Goal: Task Accomplishment & Management: Manage account settings

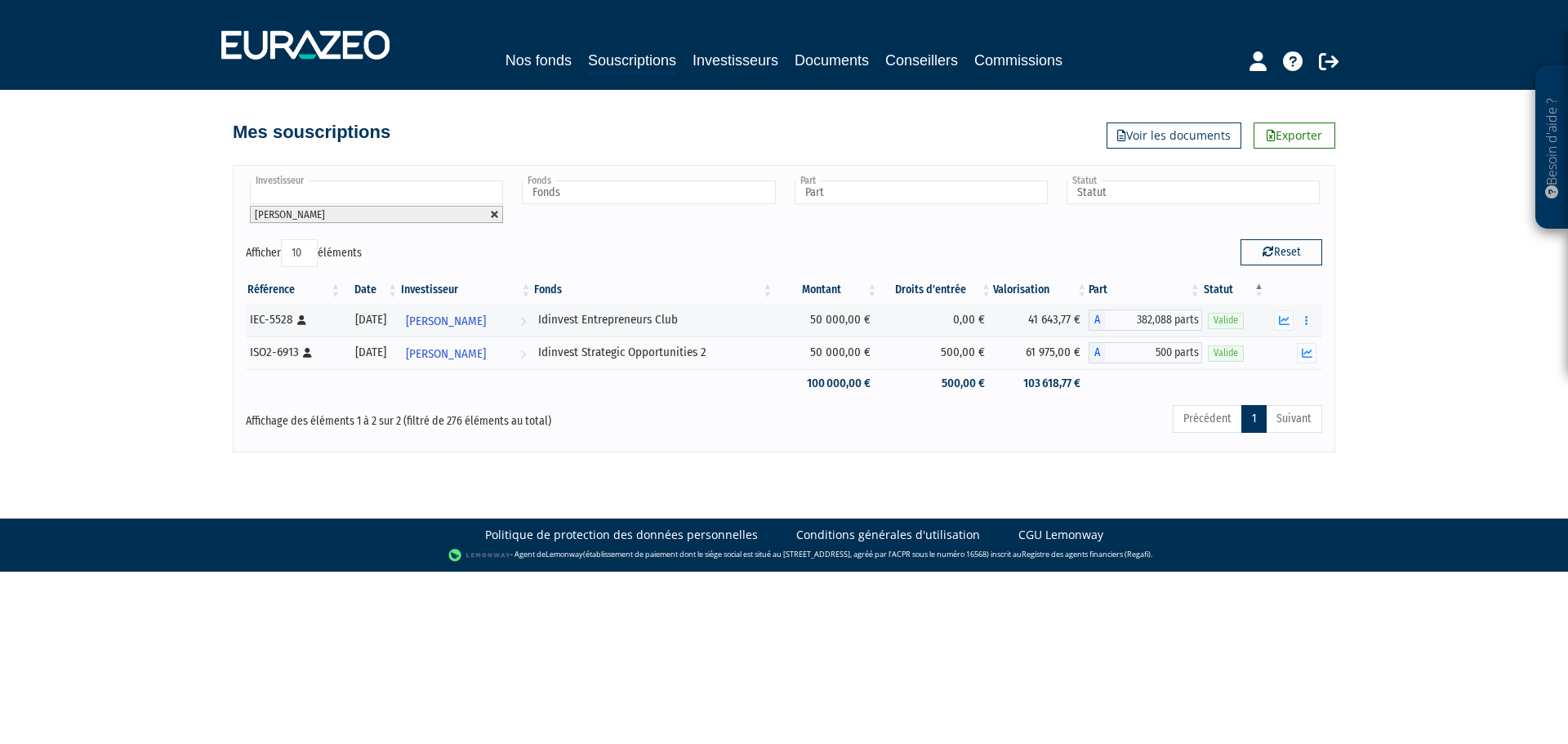
click at [493, 214] on link at bounding box center [495, 215] width 10 height 10
type input "Investisseur"
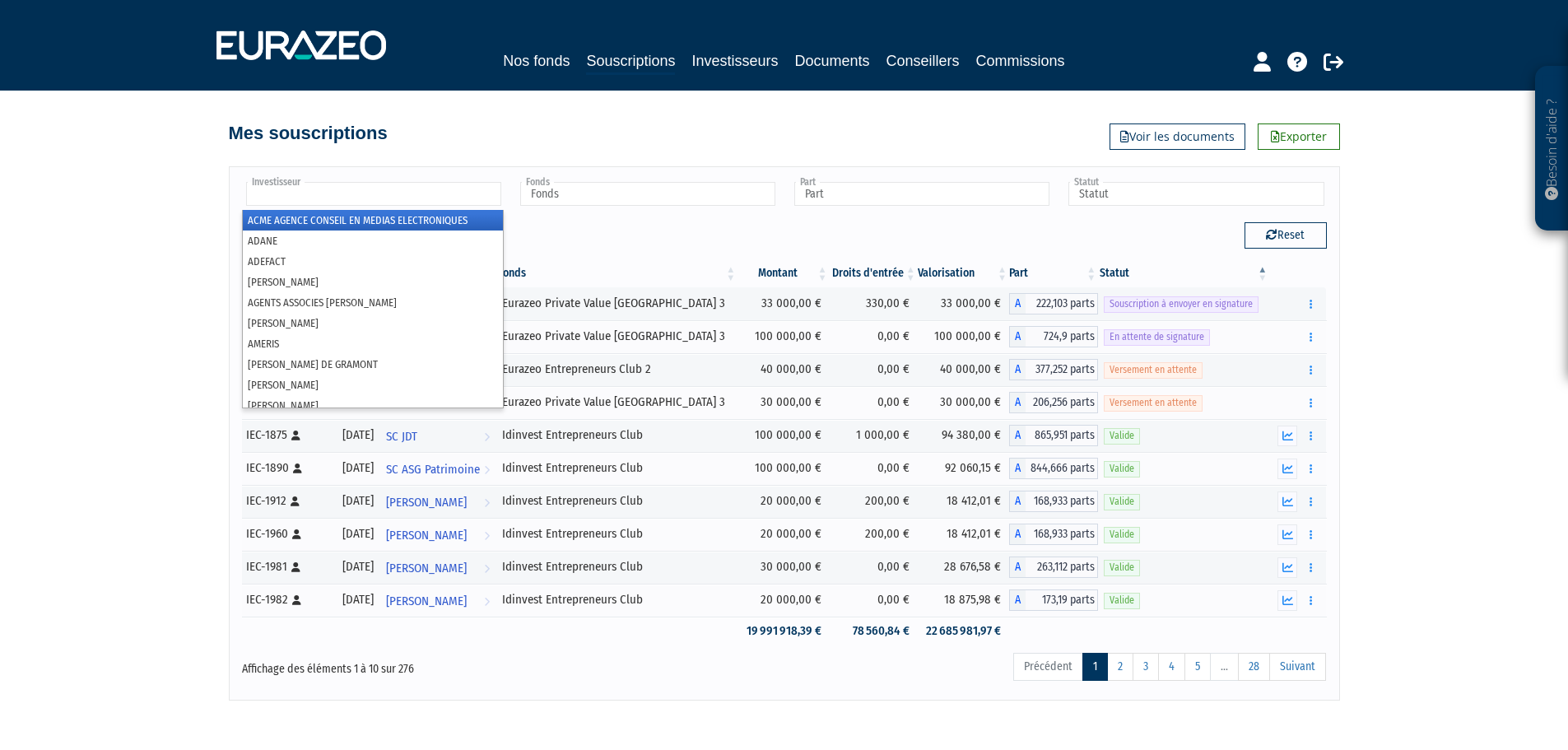
click at [429, 188] on input "text" at bounding box center [374, 194] width 255 height 24
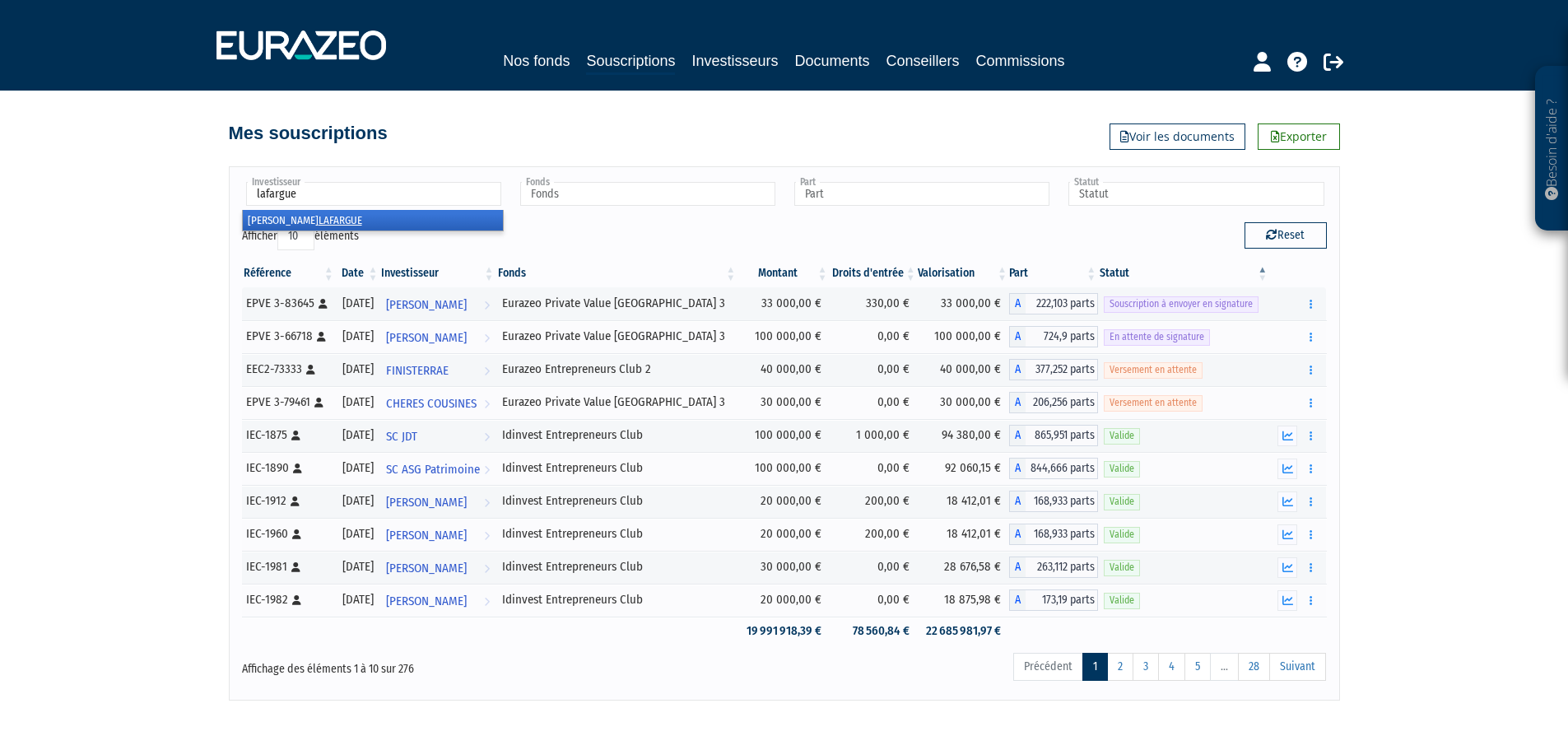
type input "lafargue"
click at [301, 213] on li "[PERSON_NAME]" at bounding box center [372, 220] width 260 height 21
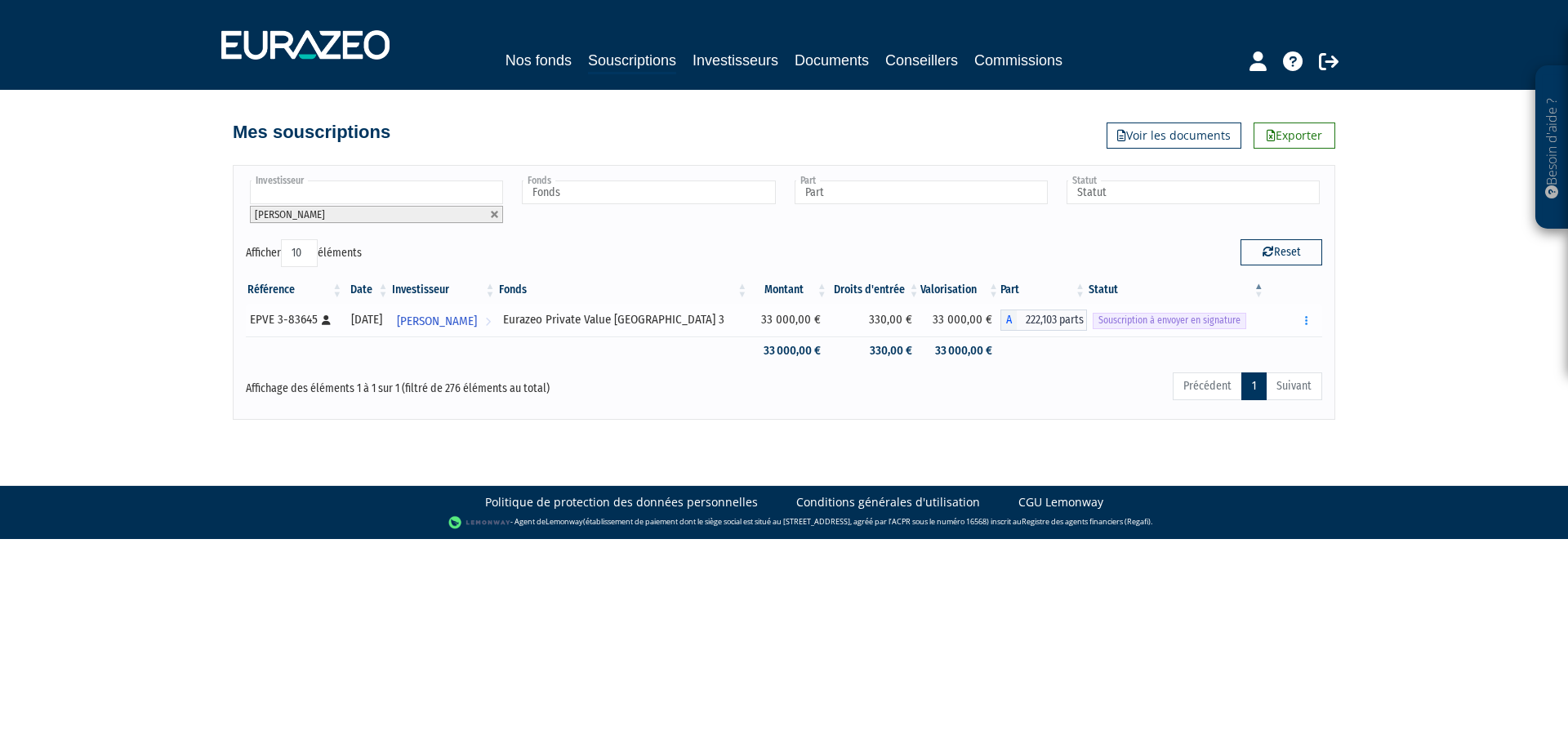
click at [1178, 323] on span "Souscription à envoyer en signature" at bounding box center [1169, 321] width 153 height 16
click at [1047, 362] on td at bounding box center [1044, 350] width 86 height 28
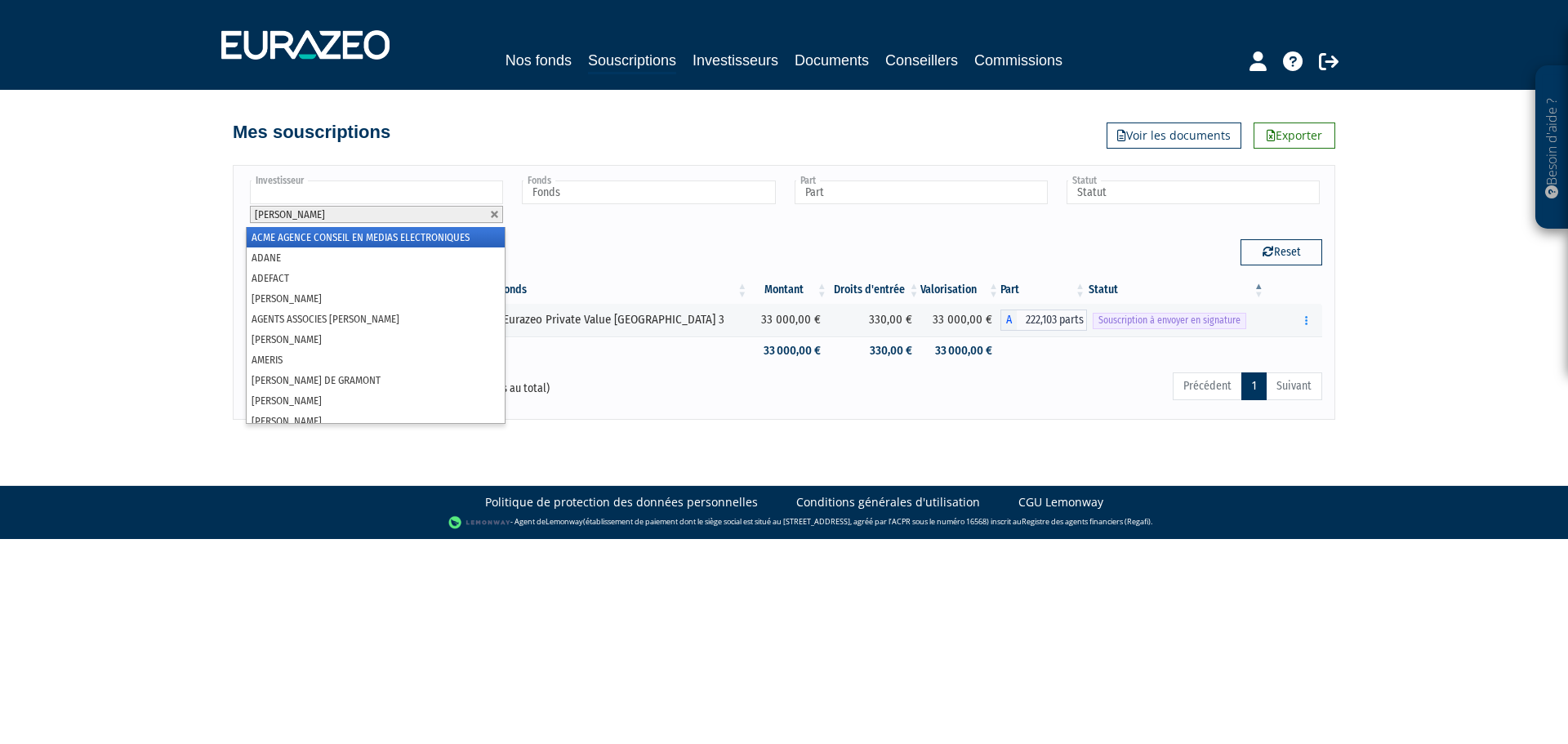
click at [420, 211] on li "[PERSON_NAME]" at bounding box center [377, 214] width 253 height 17
click at [648, 240] on div "Afficher 10 25 50 100 éléments" at bounding box center [509, 255] width 526 height 31
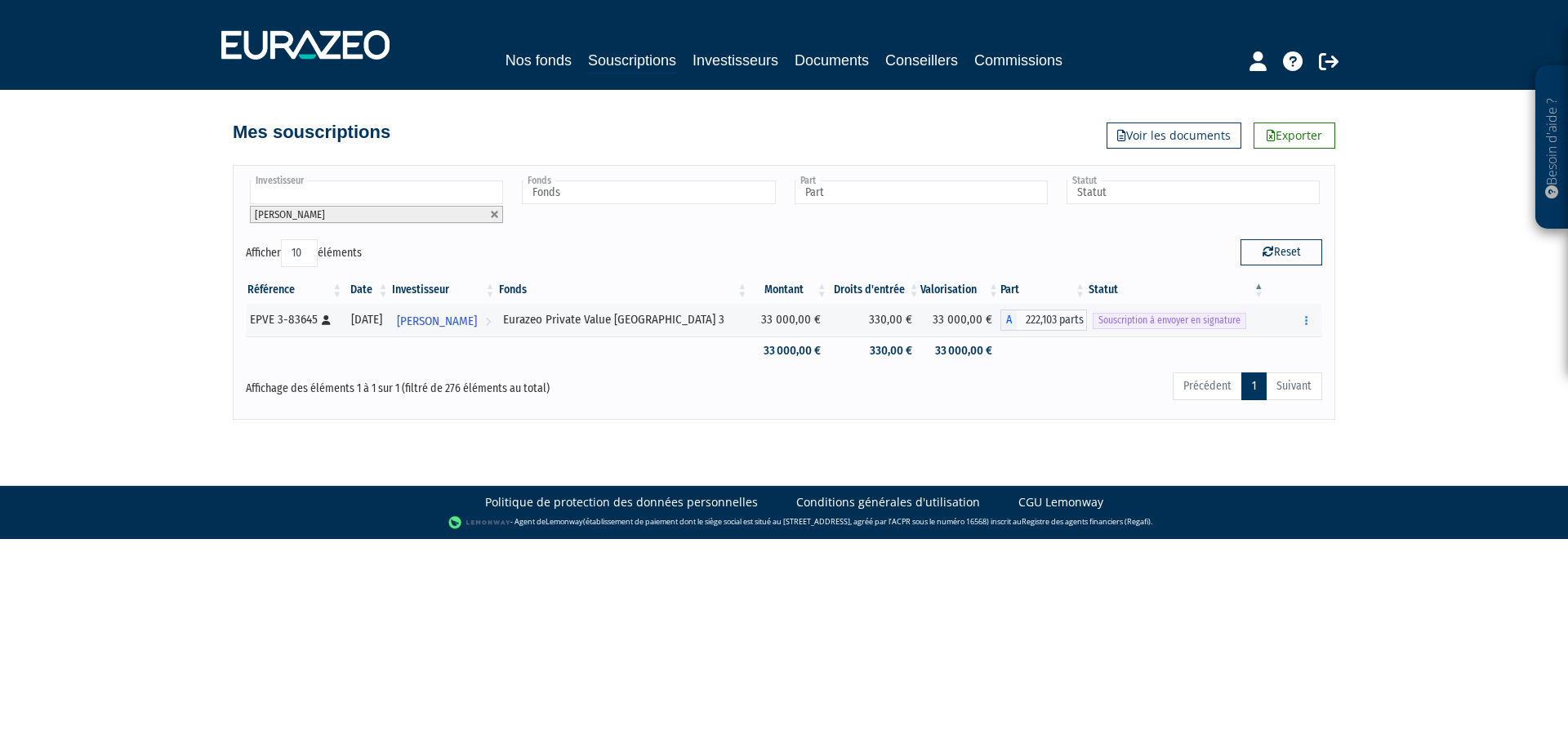
click at [648, 240] on div "Afficher 10 25 50 100 éléments" at bounding box center [509, 255] width 526 height 31
click at [344, 99] on div "Mes souscriptions Exporter Voir les documents" at bounding box center [784, 120] width 931 height 59
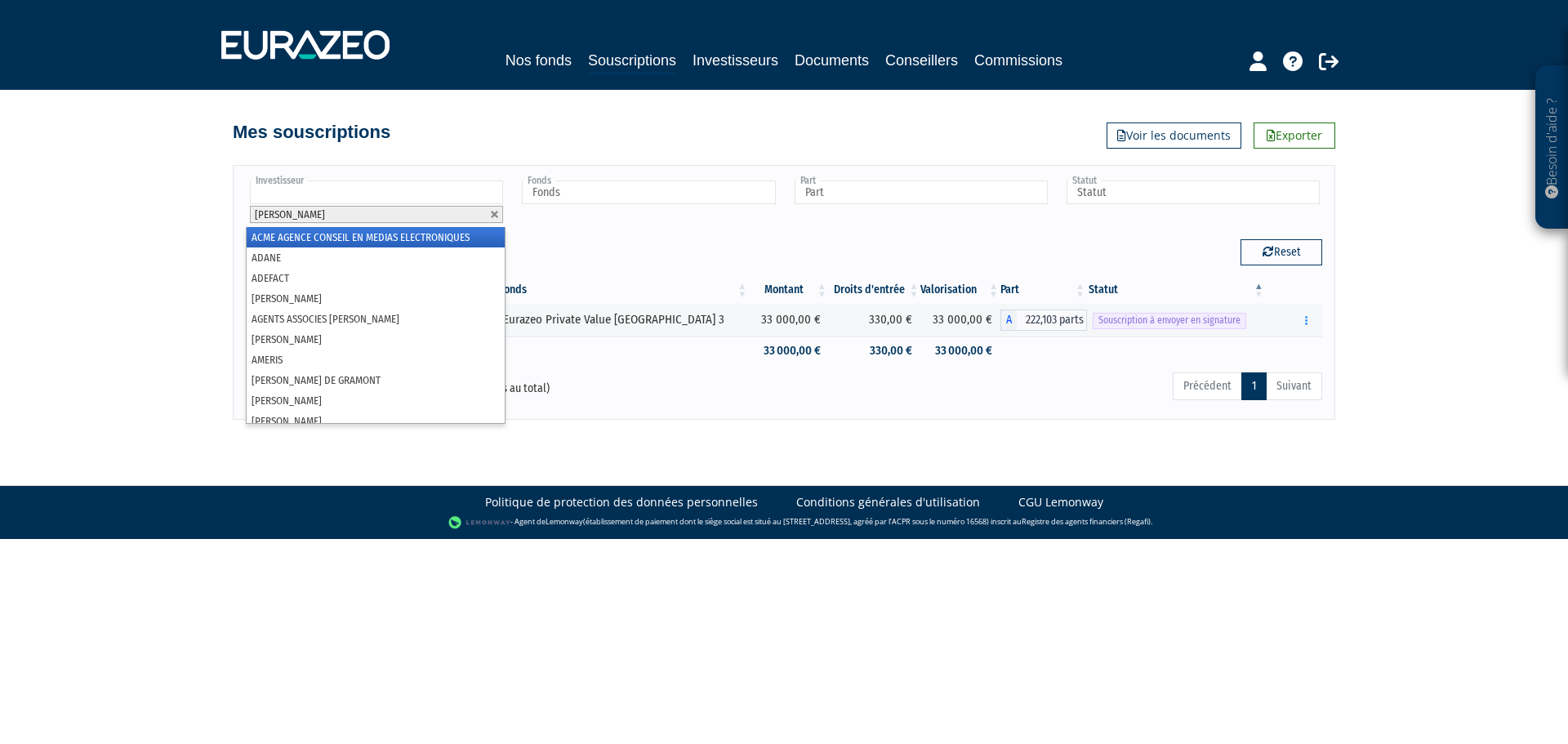
click at [276, 216] on span "[PERSON_NAME]" at bounding box center [291, 214] width 71 height 12
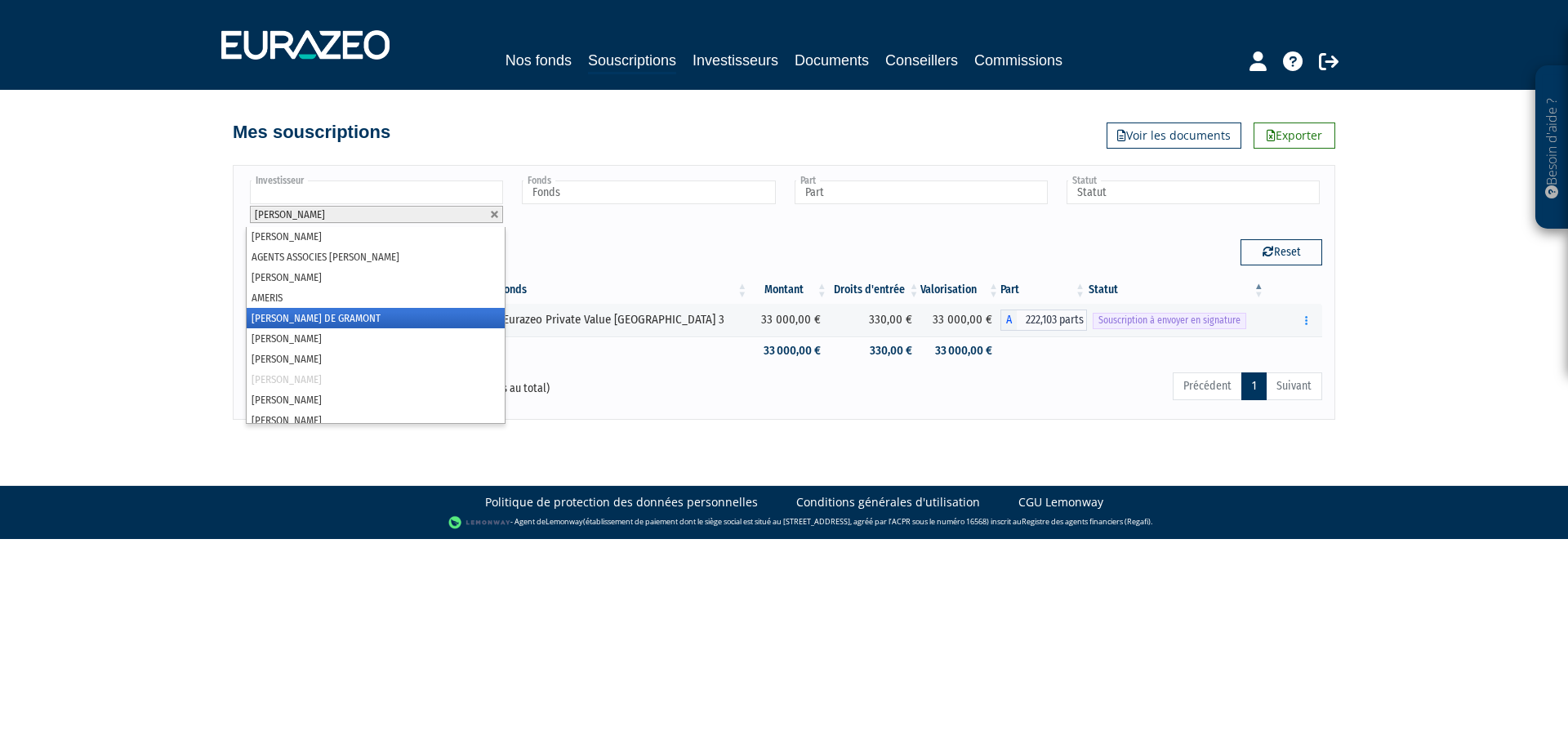
scroll to position [64, 0]
click at [280, 372] on li "[PERSON_NAME]" at bounding box center [375, 377] width 258 height 21
click at [280, 379] on li "[PERSON_NAME]" at bounding box center [375, 377] width 258 height 21
click at [617, 401] on div "Affichage des éléments 1 à 1 sur 1 (filtré de 276 éléments au total)" at bounding box center [463, 389] width 460 height 36
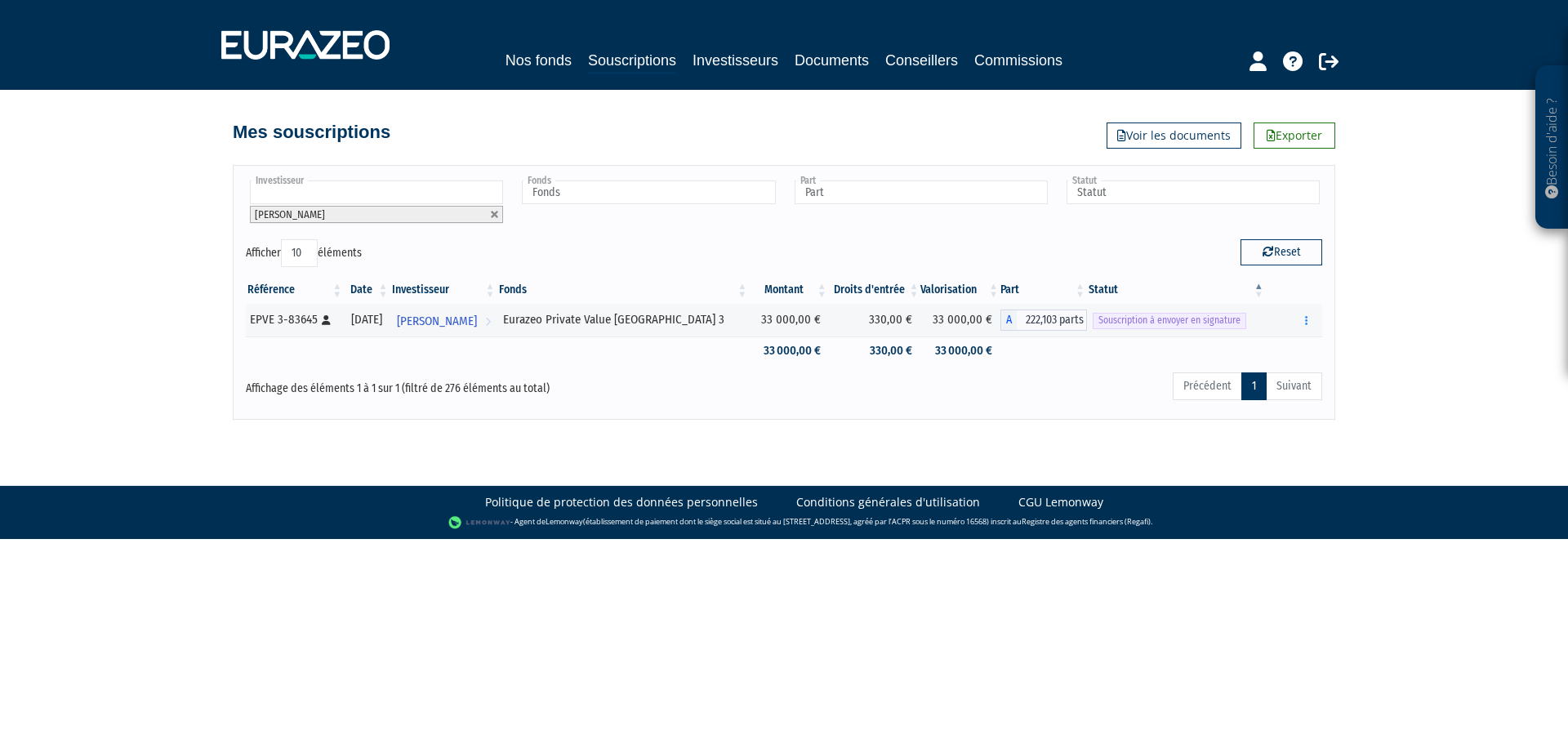
click at [609, 244] on div "Afficher 10 25 50 100 éléments" at bounding box center [509, 255] width 526 height 31
click at [477, 321] on span "[PERSON_NAME]" at bounding box center [437, 321] width 81 height 30
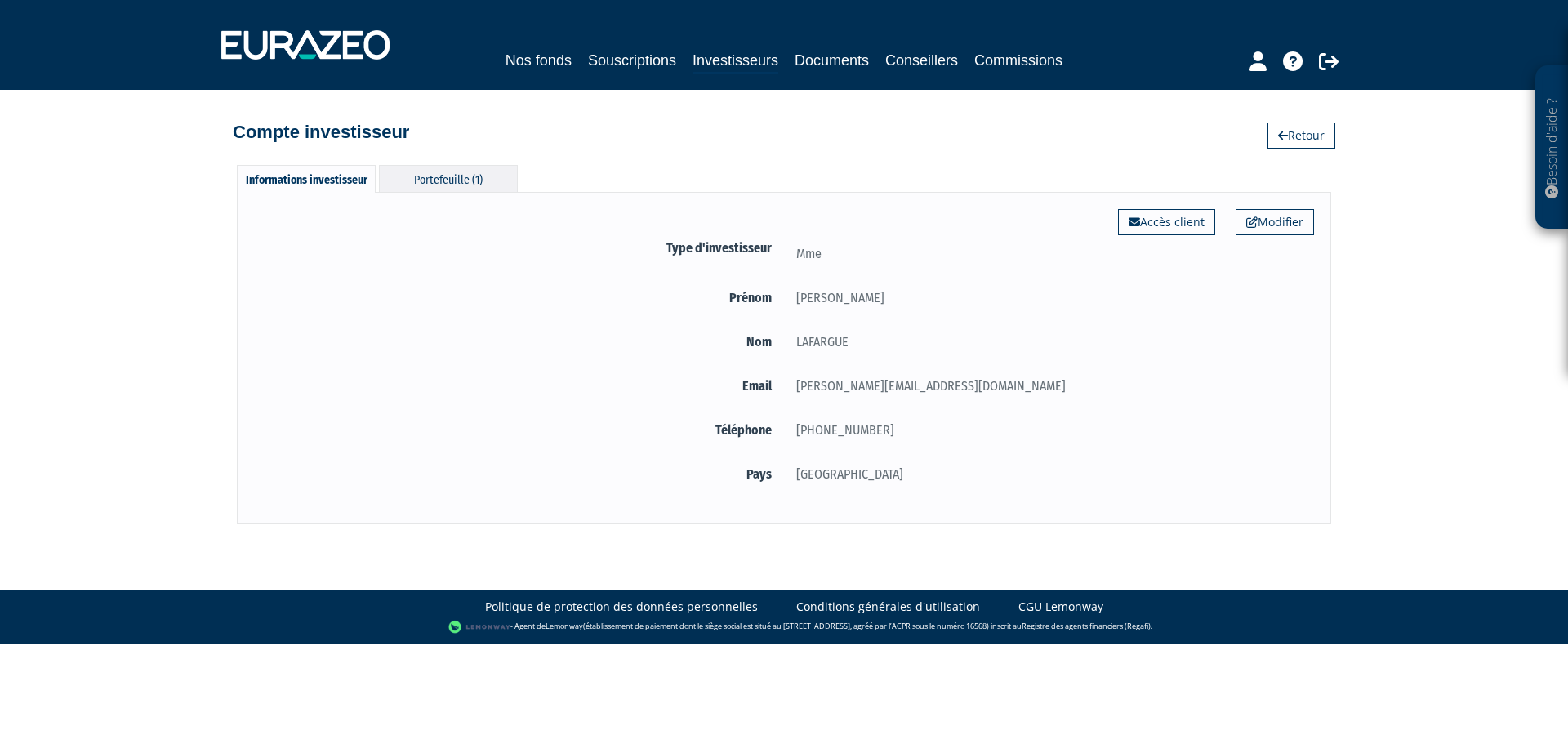
click at [408, 168] on div "Portefeuille (1)" at bounding box center [448, 178] width 138 height 27
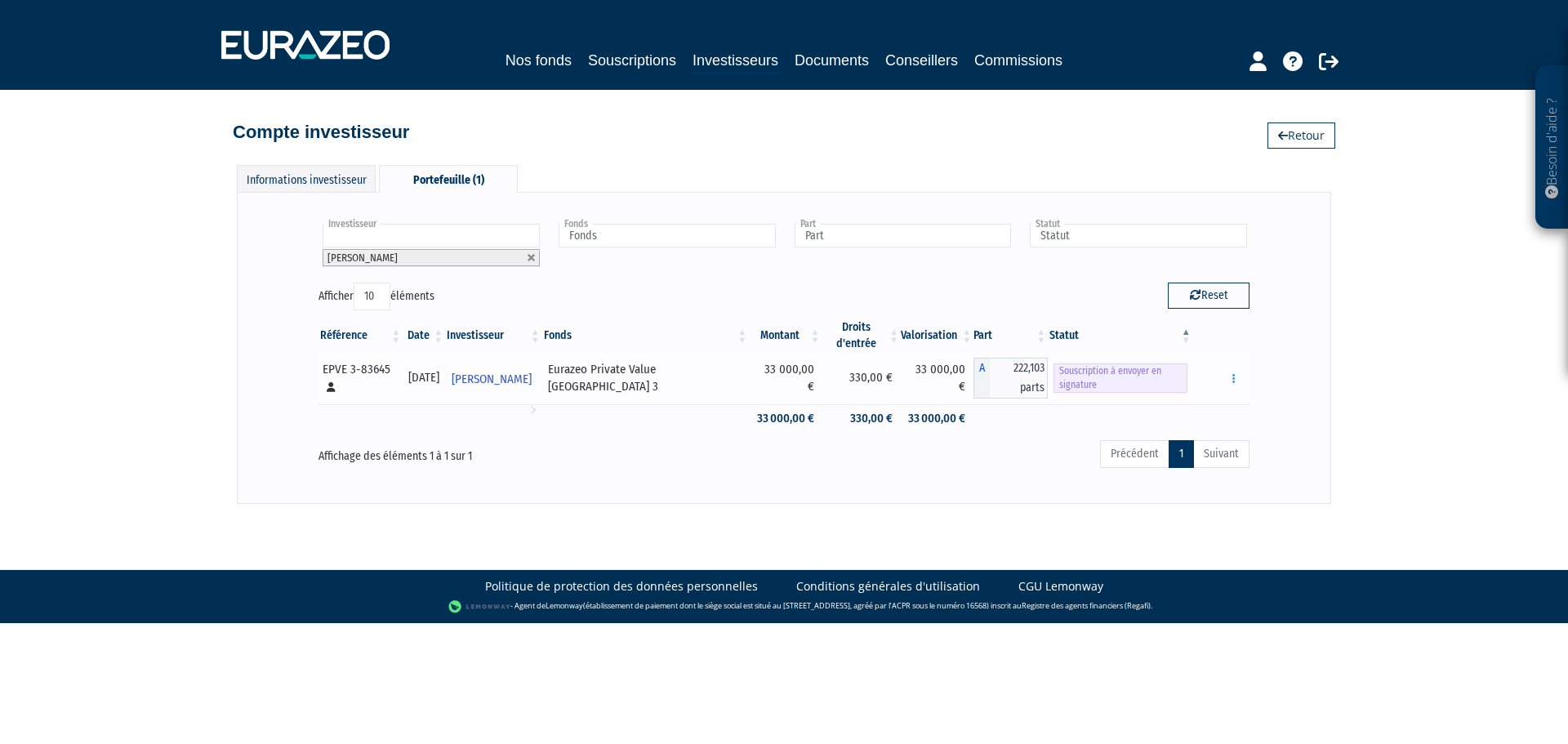
click at [1084, 381] on span "Souscription à envoyer en signature" at bounding box center [1120, 378] width 134 height 29
click at [1235, 375] on icon "button" at bounding box center [1233, 378] width 2 height 11
click at [1205, 402] on link "Envoyer à signer" at bounding box center [1192, 407] width 93 height 27
click at [1235, 381] on icon "button" at bounding box center [1233, 378] width 2 height 11
click at [1206, 410] on link "Envoyer à signer" at bounding box center [1192, 407] width 93 height 27
